Goal: Information Seeking & Learning: Learn about a topic

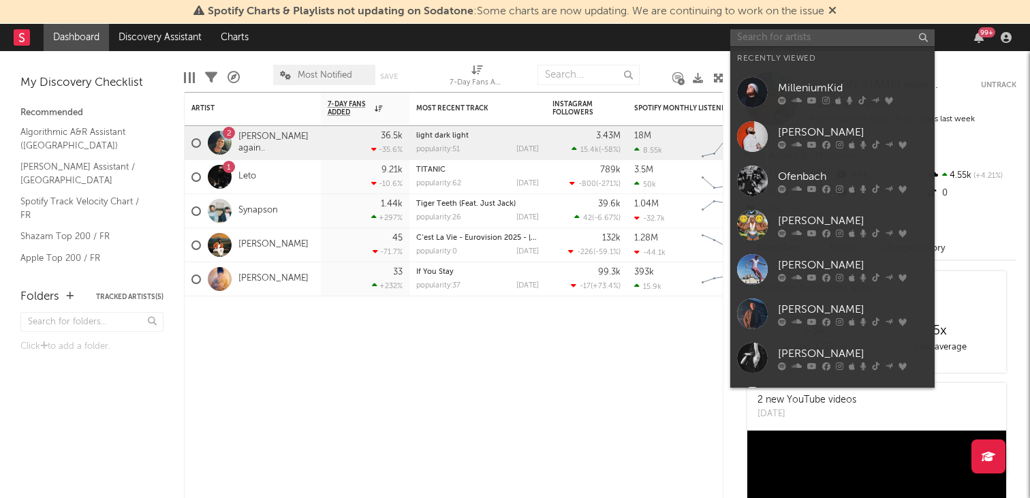
click at [781, 31] on input "text" at bounding box center [832, 37] width 204 height 17
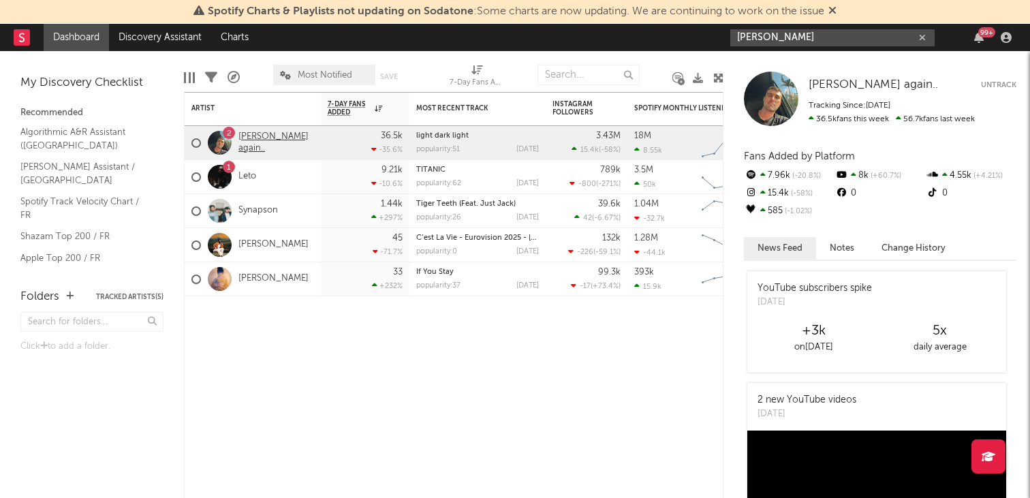
type input "[PERSON_NAME]"
click at [260, 139] on link "[PERSON_NAME] again.." at bounding box center [276, 142] width 76 height 23
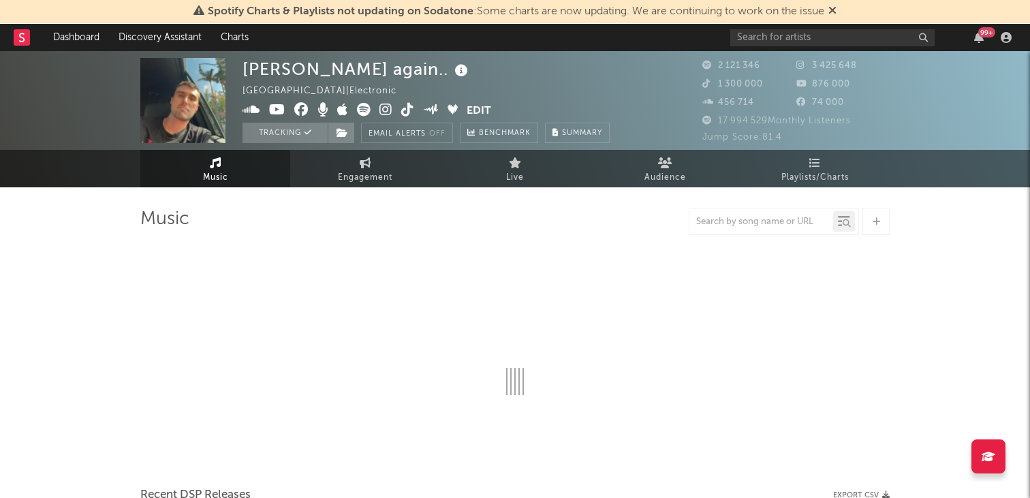
select select "6m"
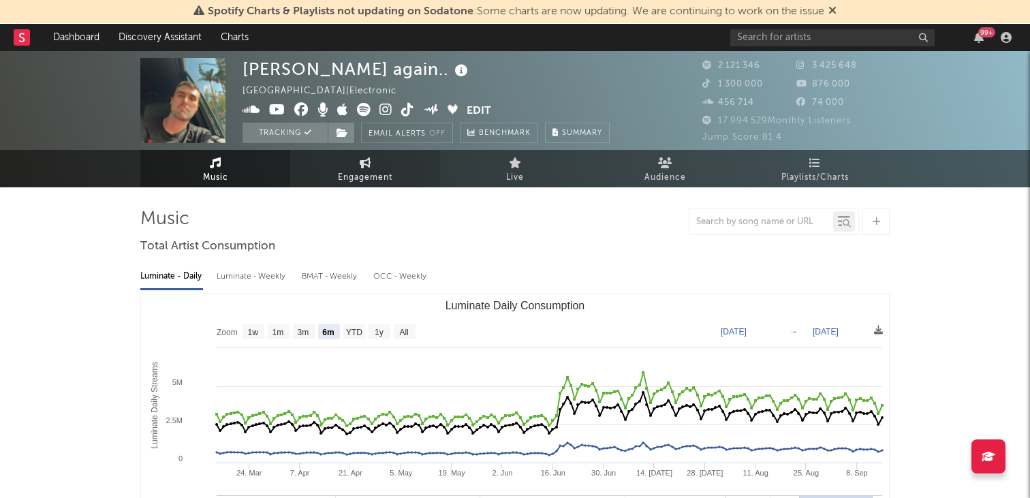
click at [359, 172] on span "Engagement" at bounding box center [365, 178] width 54 height 16
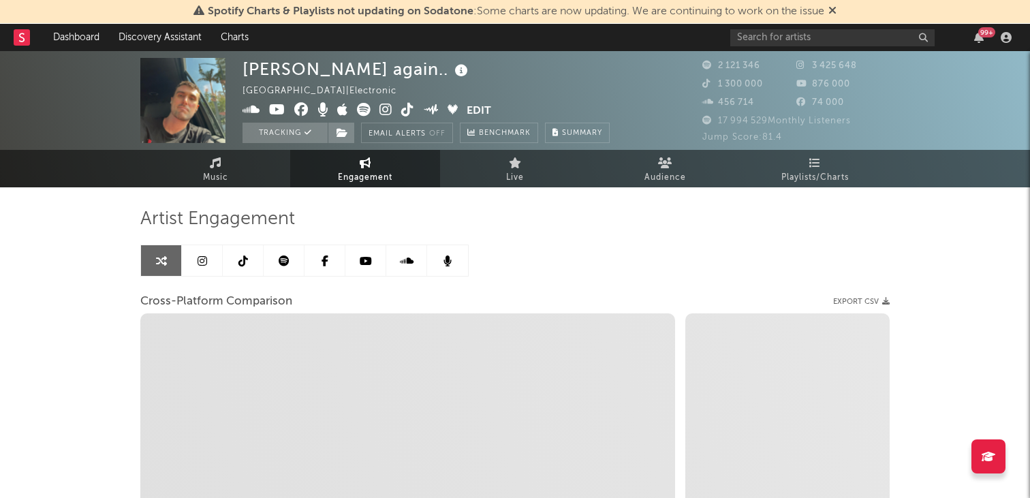
select select "1w"
select select "1m"
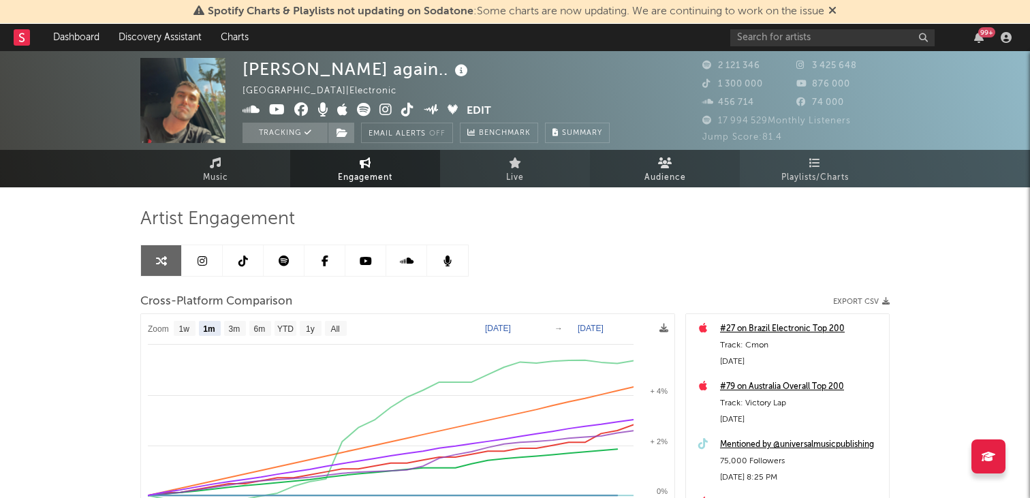
click at [657, 178] on span "Audience" at bounding box center [665, 178] width 42 height 16
